Goal: Task Accomplishment & Management: Manage account settings

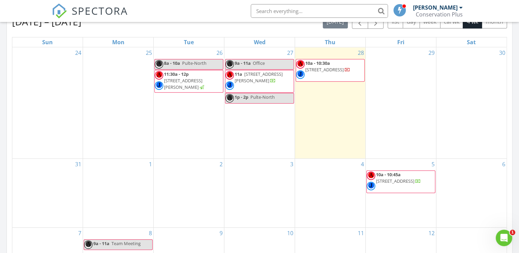
scroll to position [274, 0]
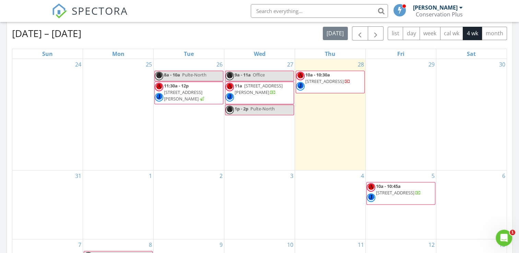
click at [318, 117] on div "28 10a - 10:30a 1272 N Jali Point, Lecanto 34461" at bounding box center [330, 114] width 70 height 111
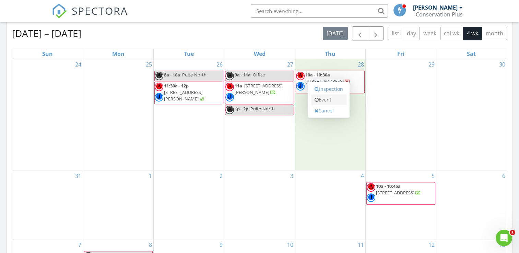
click at [322, 97] on link "Event" at bounding box center [328, 99] width 35 height 11
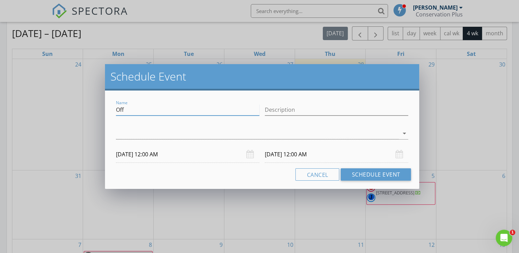
drag, startPoint x: 132, startPoint y: 112, endPoint x: 112, endPoint y: 112, distance: 19.9
click at [112, 112] on div "Name Off Description arrow_drop_down 08/28/2025 12:00 AM 08/29/2025 12:00 AM Ca…" at bounding box center [262, 140] width 314 height 98
type input "Pulte-North"
click at [280, 110] on input "Description" at bounding box center [336, 109] width 143 height 11
type input "2"
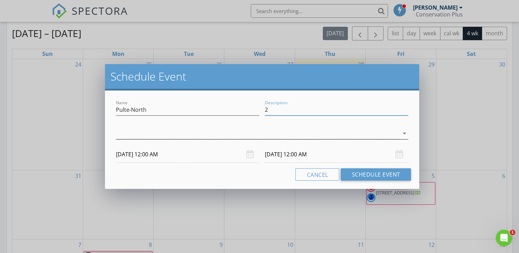
click at [201, 135] on div at bounding box center [257, 133] width 283 height 11
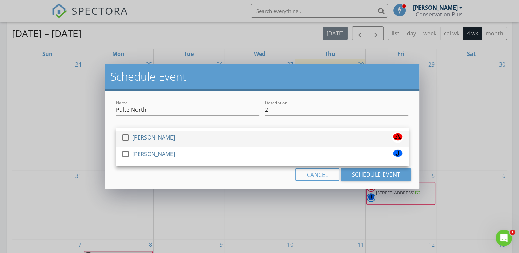
click at [125, 138] on div at bounding box center [126, 138] width 12 height 12
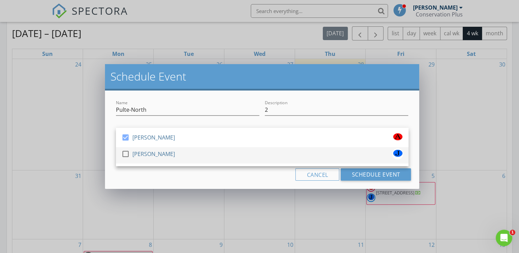
click at [125, 154] on div at bounding box center [126, 154] width 12 height 12
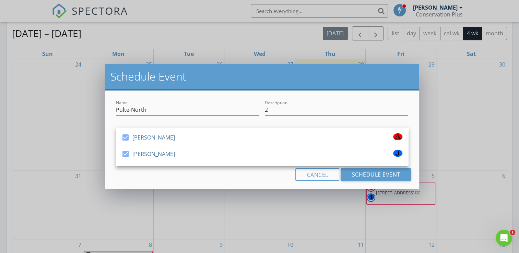
click at [148, 183] on div "Name Pulte-North Description 2 check_box Adam DeYoung check_box Jacob Vaughan A…" at bounding box center [262, 140] width 314 height 98
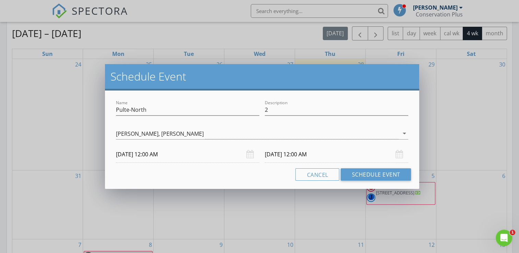
click at [158, 155] on input "08/28/2025 12:00 AM" at bounding box center [187, 154] width 143 height 17
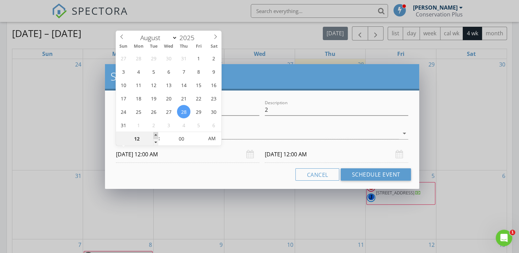
type input "01"
type input "08/28/2025 1:00 AM"
click at [155, 135] on span at bounding box center [155, 135] width 5 height 7
type input "01"
type input "08/29/2025 1:00 AM"
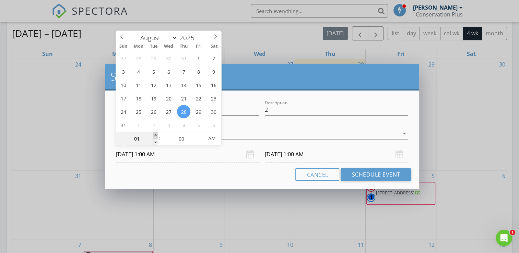
type input "02"
type input "08/28/2025 2:00 AM"
click at [155, 135] on span at bounding box center [155, 135] width 5 height 7
type input "03"
type input "08/28/2025 3:00 AM"
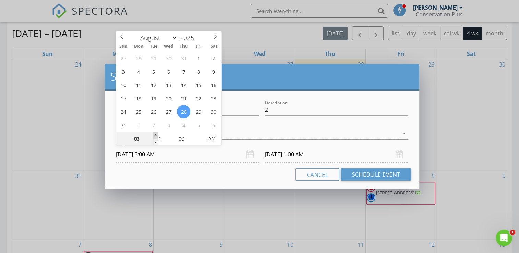
click at [155, 135] on span at bounding box center [155, 135] width 5 height 7
type input "04"
type input "08/28/2025 4:00 AM"
click at [155, 135] on span at bounding box center [155, 135] width 5 height 7
type input "05"
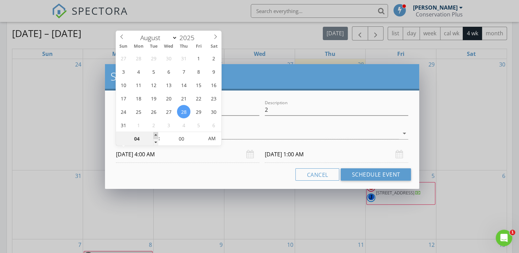
type input "08/28/2025 5:00 AM"
click at [155, 135] on span at bounding box center [155, 135] width 5 height 7
type input "06"
type input "08/28/2025 6:00 AM"
click at [155, 135] on span at bounding box center [155, 135] width 5 height 7
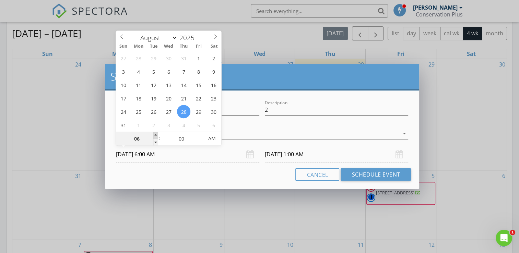
type input "07"
type input "08/28/2025 7:00 AM"
click at [155, 135] on span at bounding box center [155, 135] width 5 height 7
type input "08"
type input "08/28/2025 8:00 AM"
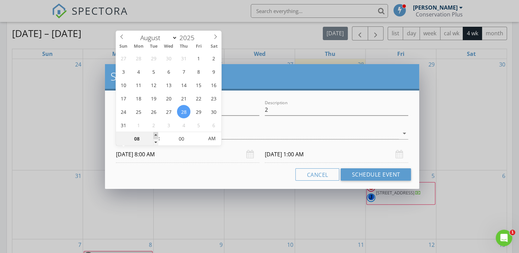
click at [155, 135] on span at bounding box center [155, 135] width 5 height 7
type input "08"
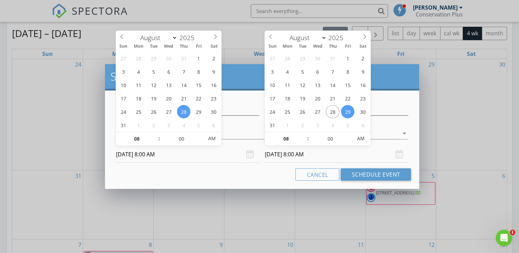
click at [296, 153] on input "08/29/2025 8:00 AM" at bounding box center [336, 154] width 143 height 17
type input "08/28/2025 8:00 AM"
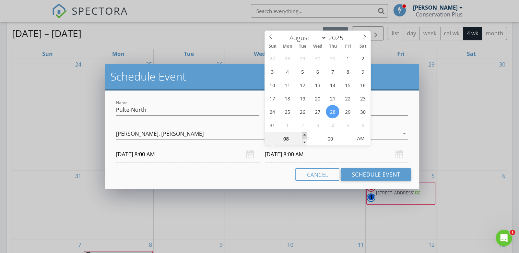
type input "09"
type input "08/28/2025 9:00 AM"
click at [304, 134] on span at bounding box center [304, 135] width 5 height 7
type input "10"
type input "[DATE] 10:00 AM"
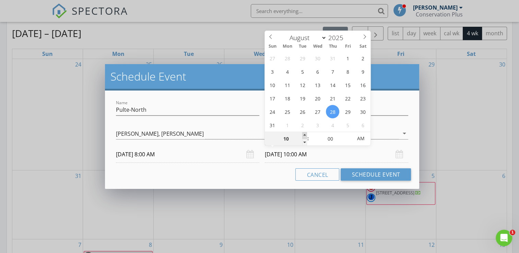
click at [304, 134] on span at bounding box center [304, 135] width 5 height 7
click at [367, 173] on button "Schedule Event" at bounding box center [375, 174] width 70 height 12
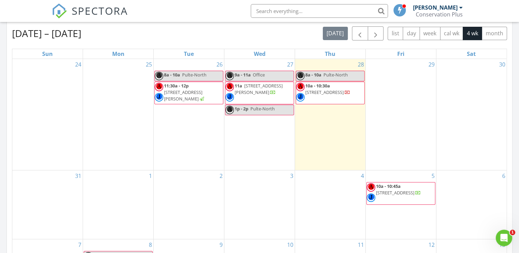
click at [316, 88] on span "10a - 10:30a" at bounding box center [317, 86] width 25 height 6
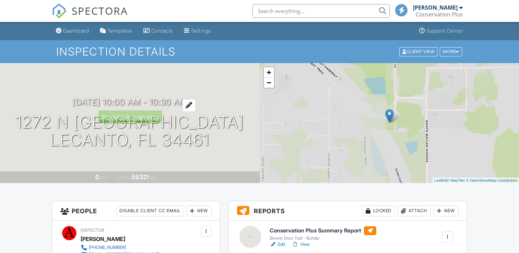
click at [195, 104] on div at bounding box center [188, 105] width 13 height 13
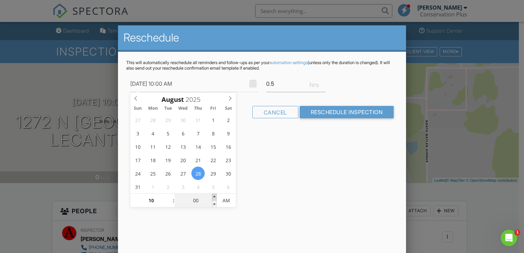
type input "[DATE] 10:05 AM"
type input "05"
click at [215, 197] on span at bounding box center [214, 197] width 5 height 7
type input "[DATE] 10:10 AM"
type input "10"
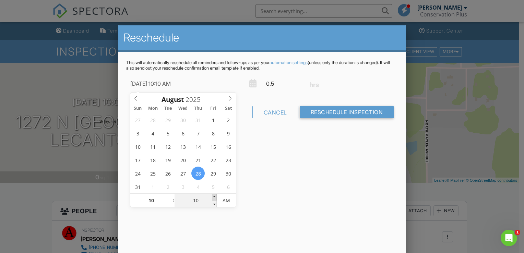
click at [215, 197] on span at bounding box center [214, 197] width 5 height 7
type input "[DATE] 10:15 AM"
type input "15"
click at [215, 197] on span at bounding box center [214, 197] width 5 height 7
type input "[DATE] 10:20 AM"
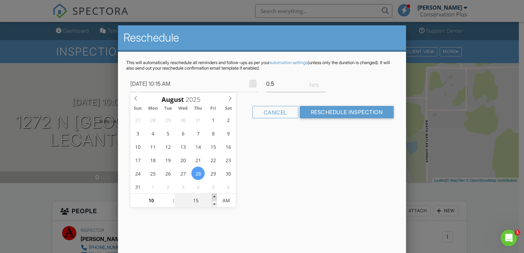
type input "20"
click at [215, 197] on span at bounding box center [214, 197] width 5 height 7
type input "[DATE] 10:25 AM"
type input "25"
click at [215, 197] on span at bounding box center [214, 197] width 5 height 7
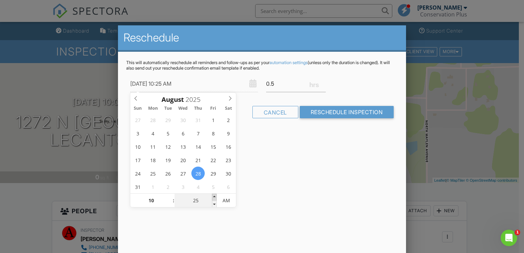
type input "[DATE] 10:30 AM"
type input "30"
click at [215, 197] on span at bounding box center [214, 197] width 5 height 7
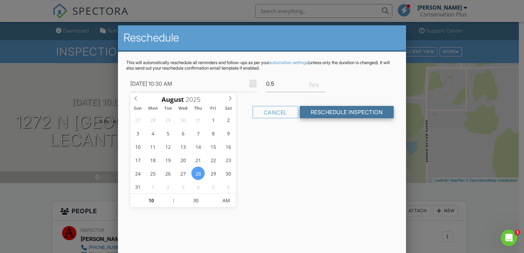
click at [316, 111] on input "Reschedule Inspection" at bounding box center [347, 112] width 94 height 12
